Goal: Find specific page/section: Find specific page/section

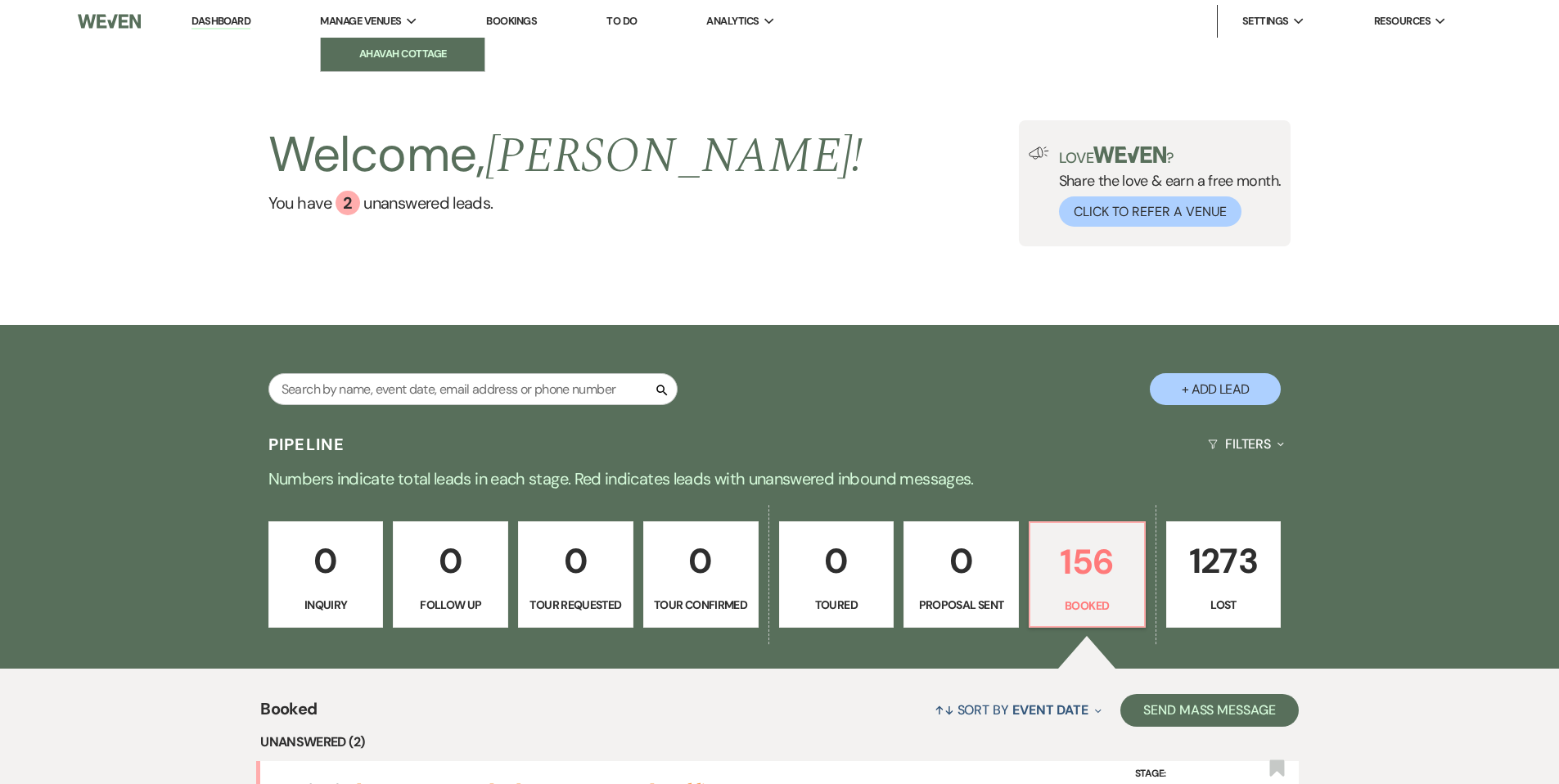
click at [387, 49] on li "Ahavah Cottage" at bounding box center [403, 53] width 148 height 16
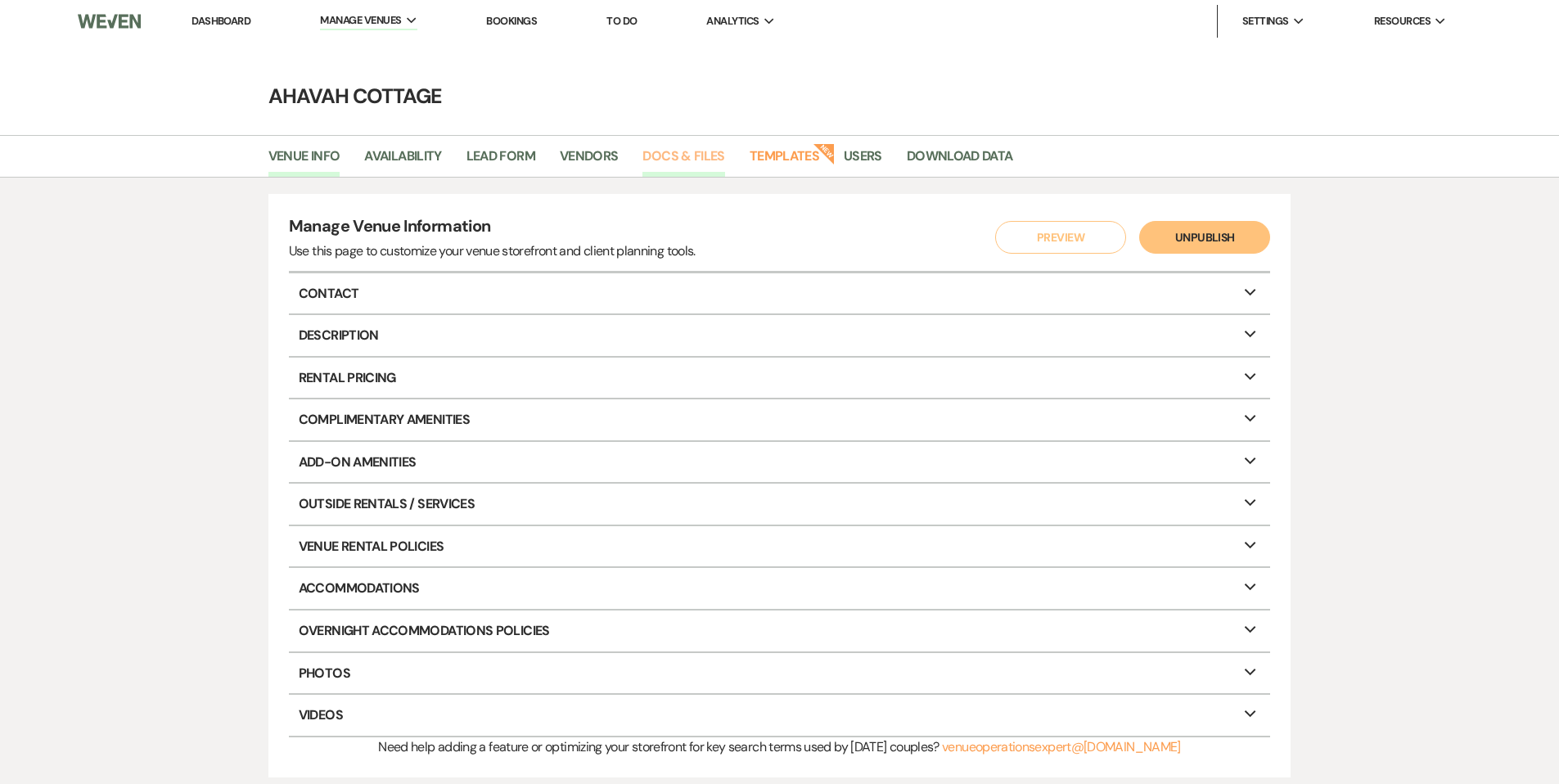
click at [671, 152] on link "Docs & Files" at bounding box center [683, 161] width 81 height 31
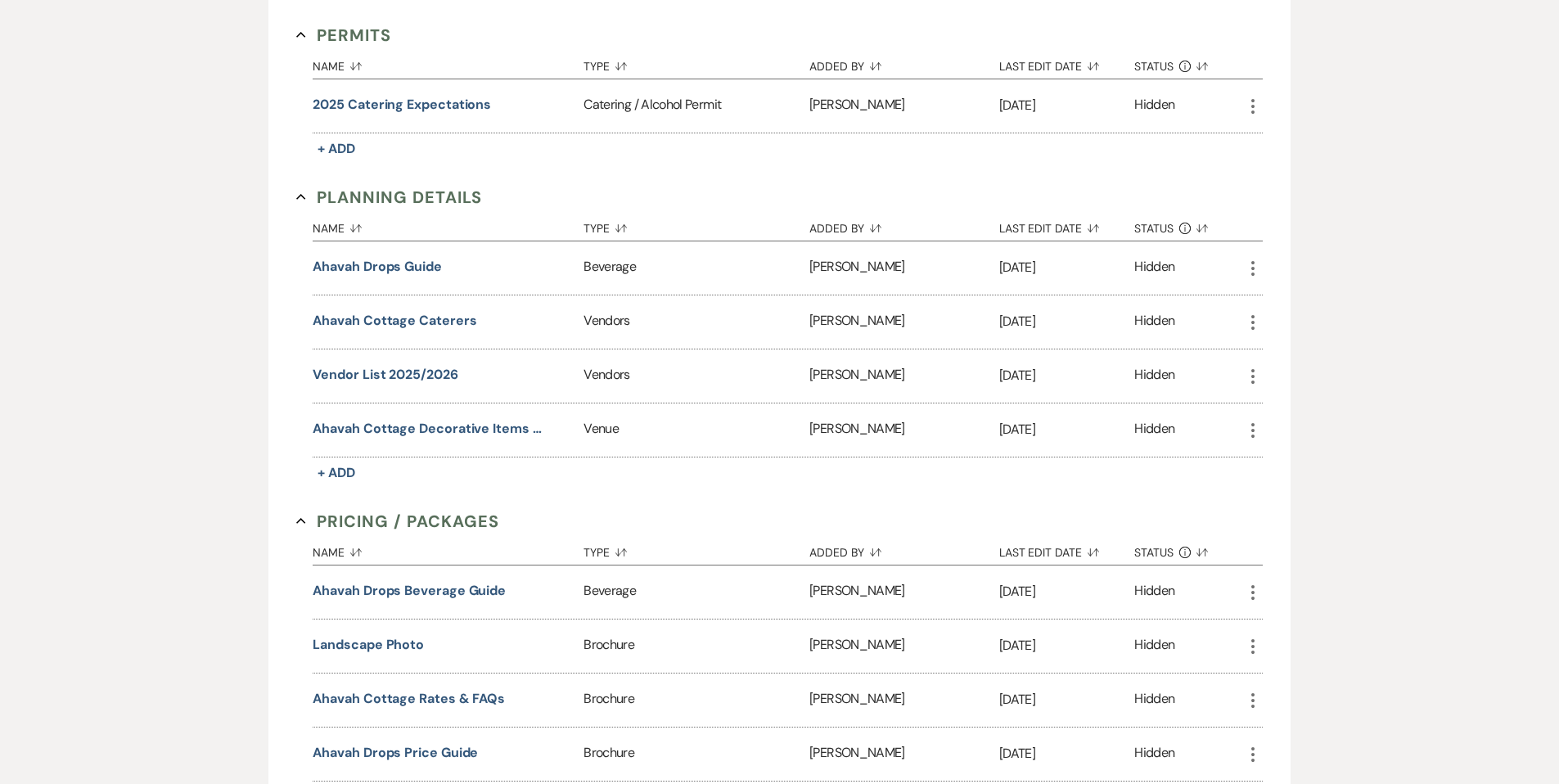
scroll to position [2008, 0]
click at [422, 364] on button "Vendor List 2025/2026" at bounding box center [384, 373] width 145 height 20
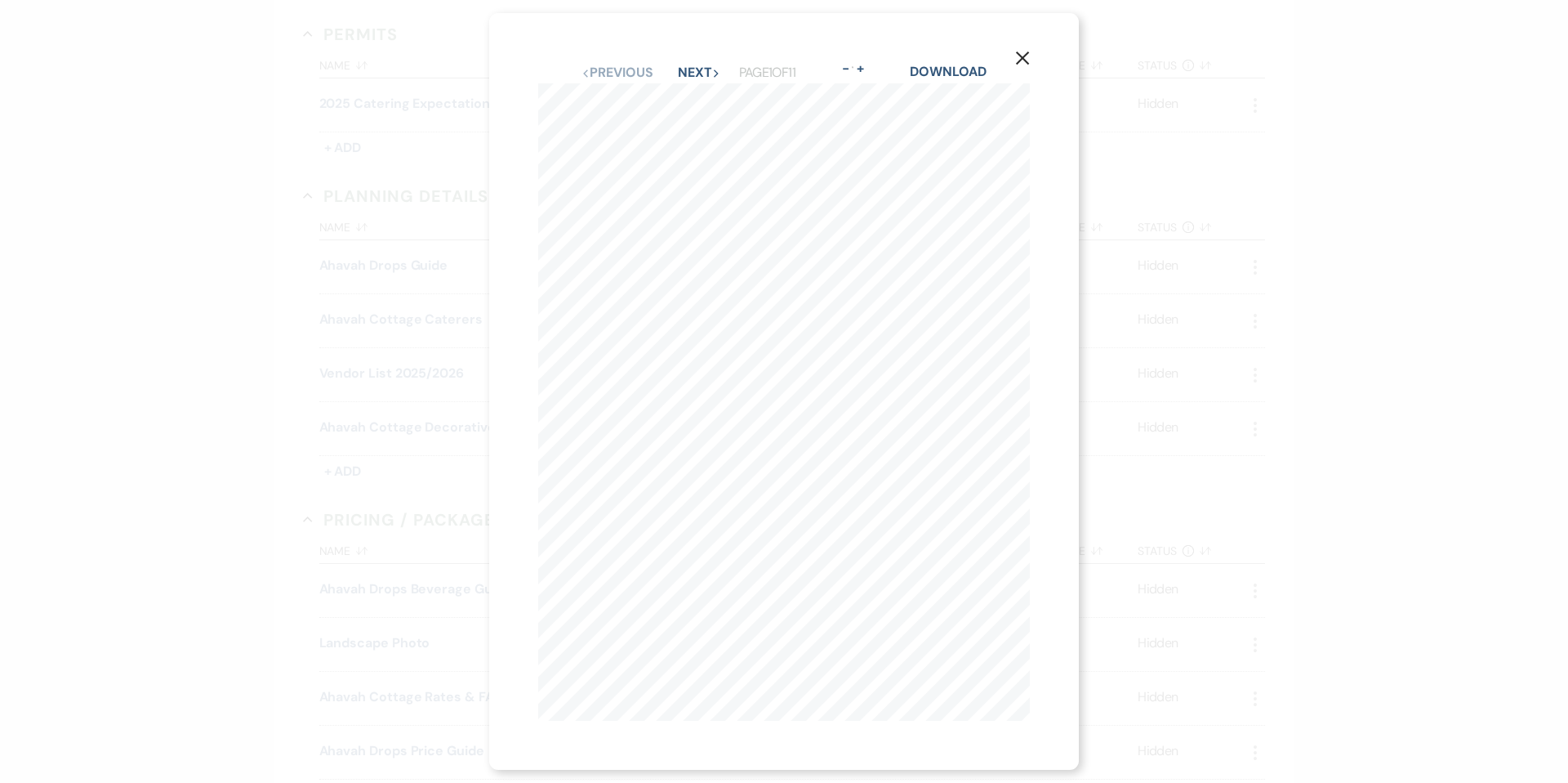
click at [1029, 52] on use "button" at bounding box center [1022, 58] width 13 height 13
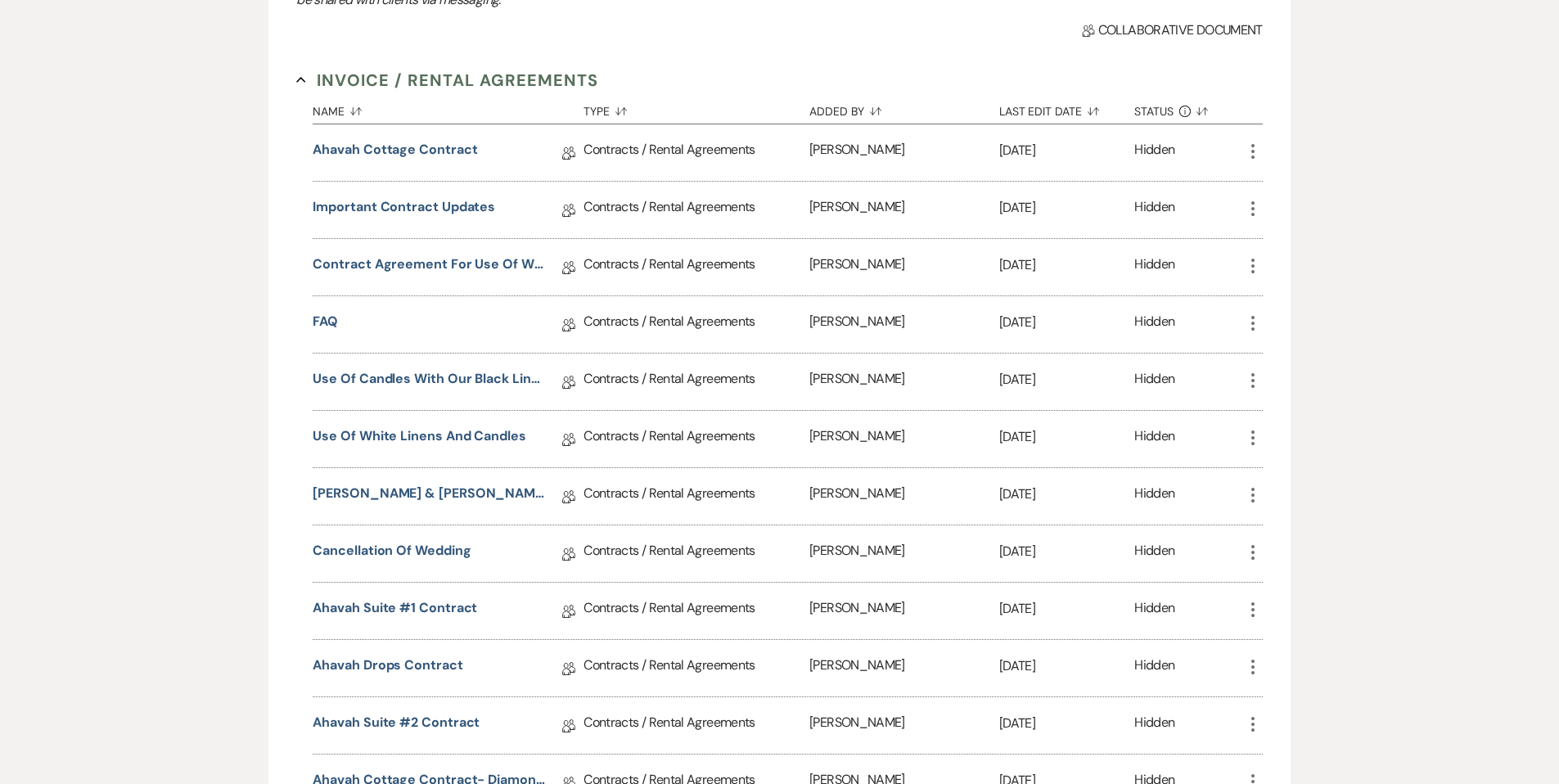
scroll to position [0, 0]
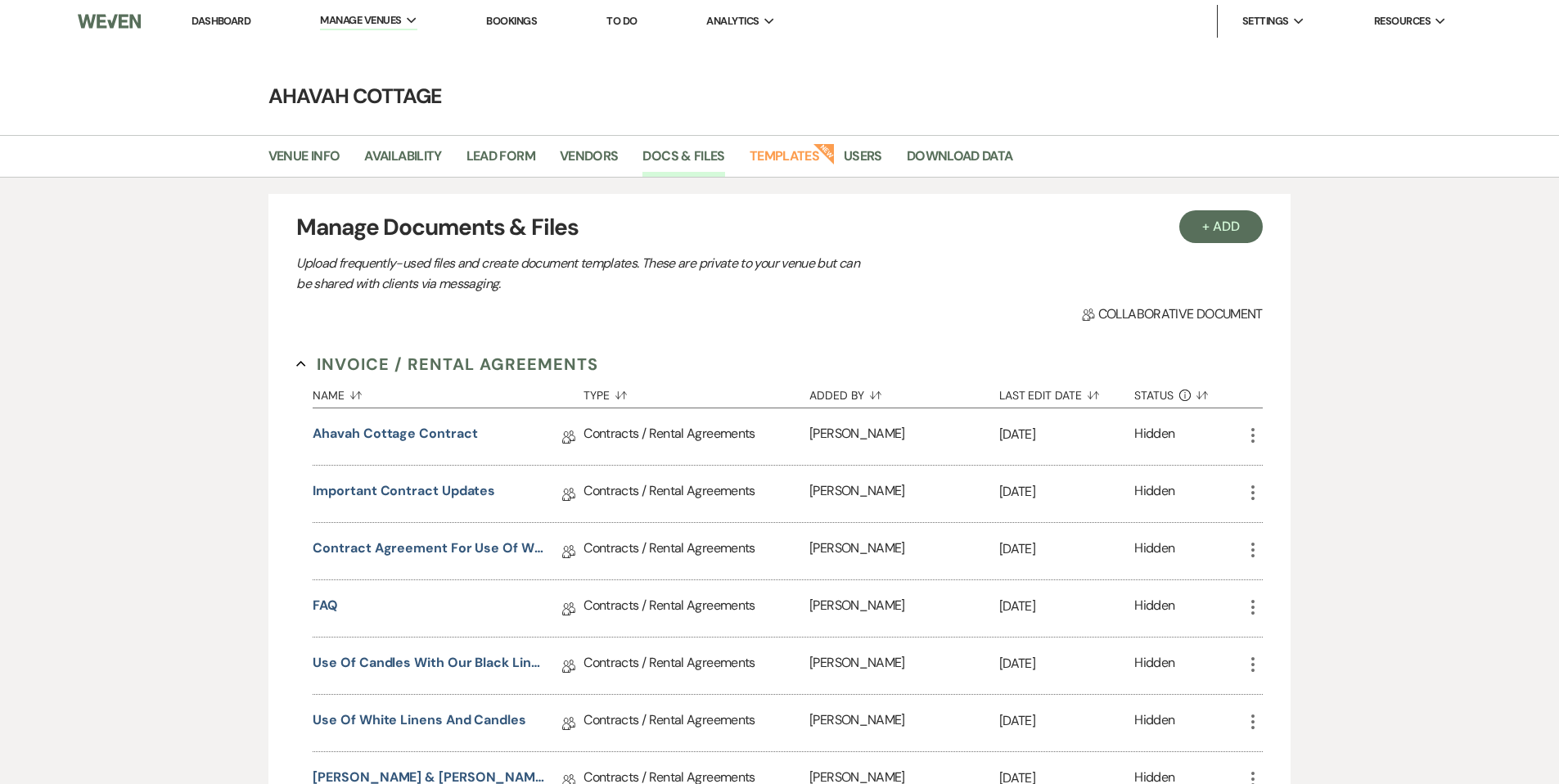
click at [231, 22] on link "Dashboard" at bounding box center [221, 20] width 59 height 14
